Goal: Find specific page/section: Find specific page/section

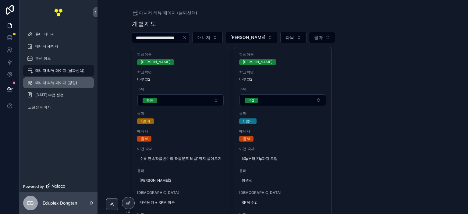
click at [63, 85] on div "매니저 리뷰 페이지 (당일)" at bounding box center [58, 83] width 63 height 10
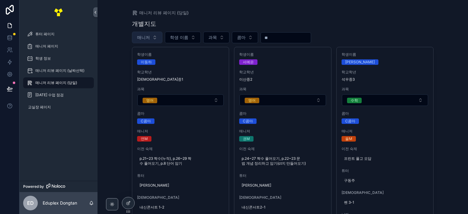
click at [151, 35] on button "매니저" at bounding box center [147, 38] width 30 height 12
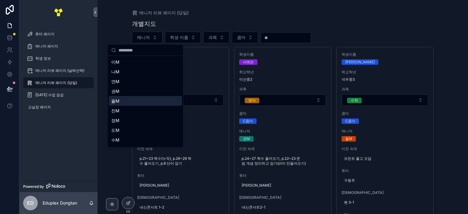
click at [128, 104] on div "율M" at bounding box center [145, 101] width 73 height 10
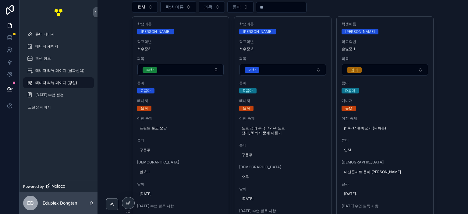
scroll to position [213, 0]
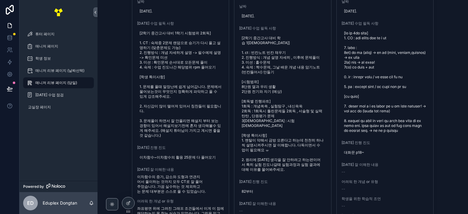
click at [449, 69] on div "매니저 리뷰 페이지 (당일) 개별지도 율M 학생 이름 과목 콤마 학생이름 [PERSON_NAME] 학교[PERSON_NAME] [PERSON_…" at bounding box center [282, 107] width 370 height 214
click at [447, 73] on div "매니저 리뷰 페이지 (당일) 개별지도 율M 학생 이름 과목 콤마 학생이름 [PERSON_NAME] 학교[PERSON_NAME] [PERSON_…" at bounding box center [282, 107] width 370 height 214
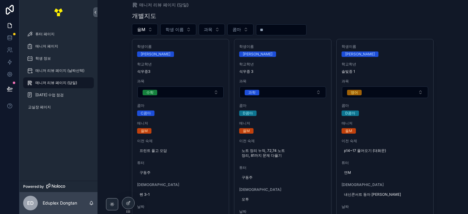
scroll to position [0, 0]
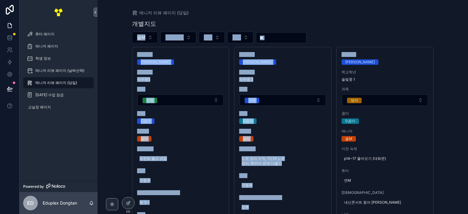
drag, startPoint x: 434, startPoint y: 17, endPoint x: 453, endPoint y: 56, distance: 43.6
click at [452, 54] on div "매니저 리뷰 페이지 (당일) 개별지도 율M 학생 이름 과목 콤마 학생이름 [PERSON_NAME] 학교[PERSON_NAME] [PERSON_…" at bounding box center [282, 107] width 370 height 214
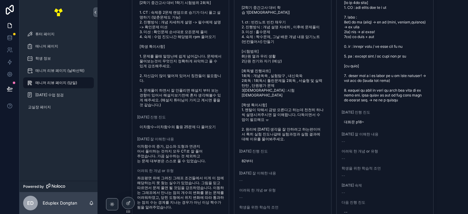
click at [441, 133] on div "매니저 리뷰 페이지 (당일) 개별지도 율M 학생 이름 과목 콤마 학생이름 [PERSON_NAME] 학교[PERSON_NAME] [PERSON_…" at bounding box center [282, 107] width 370 height 214
click at [441, 131] on div "매니저 리뷰 페이지 (당일) 개별지도 율M 학생 이름 과목 콤마 학생이름 [PERSON_NAME] 학교[PERSON_NAME] [PERSON_…" at bounding box center [282, 107] width 370 height 214
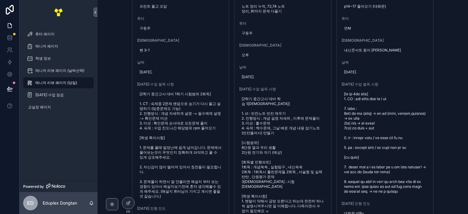
scroll to position [335, 0]
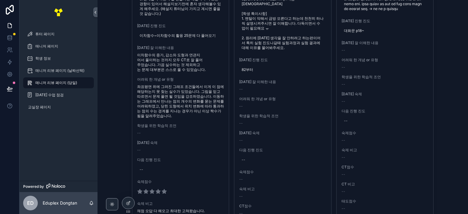
click at [447, 80] on div "매니저 리뷰 페이지 (당일) 개별지도 율M 학생 이름 과목 콤마 학생이름 [PERSON_NAME] 학교[PERSON_NAME] [PERSON_…" at bounding box center [282, 107] width 370 height 214
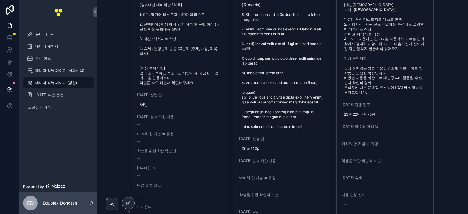
scroll to position [823, 0]
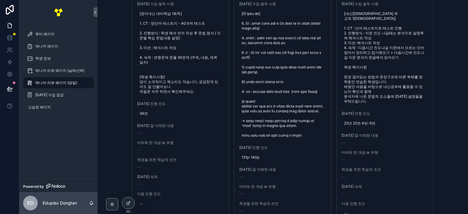
click at [113, 107] on div "매니저 리뷰 페이지 (당일) 개별지도 율M 학생 이름 과목 콤마 학생이름 [PERSON_NAME] 학교[PERSON_NAME] [PERSON_…" at bounding box center [282, 107] width 370 height 214
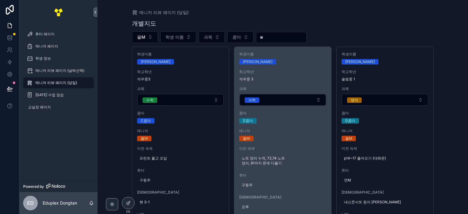
scroll to position [0, 0]
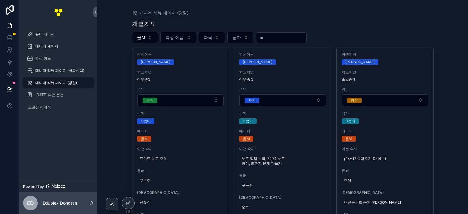
click at [354, 20] on div "개별지도" at bounding box center [283, 23] width 302 height 9
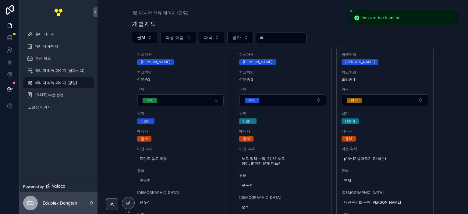
click at [349, 10] on icon "Close toast" at bounding box center [351, 11] width 4 height 4
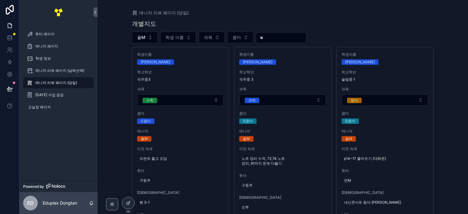
click at [285, 12] on div "매니저 리뷰 페이지 (당일)" at bounding box center [283, 13] width 302 height 6
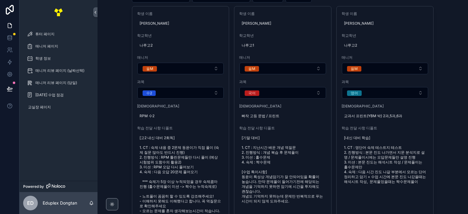
scroll to position [46, 0]
